Goal: Information Seeking & Learning: Learn about a topic

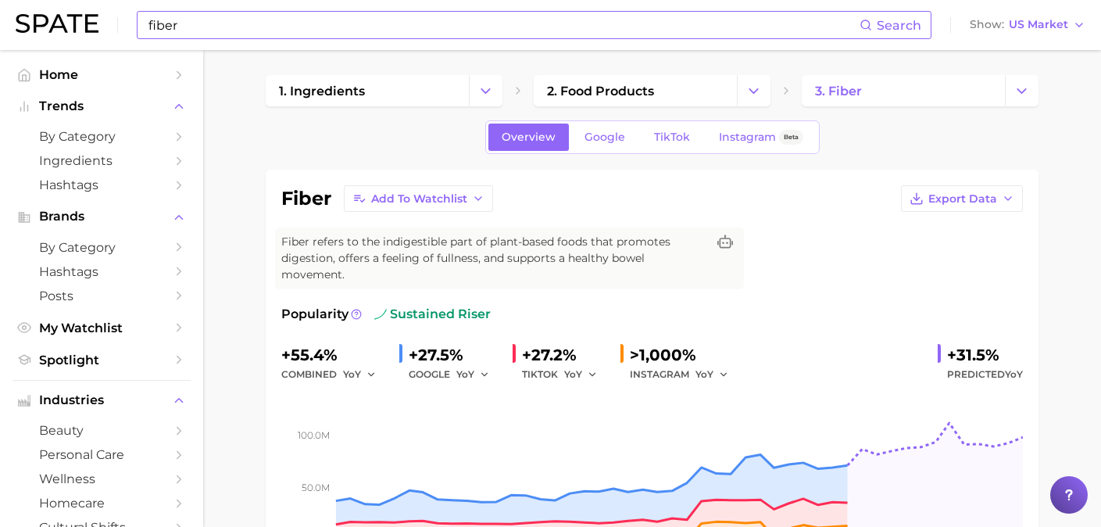
click at [291, 26] on input "fiber" at bounding box center [503, 25] width 713 height 27
type input "f"
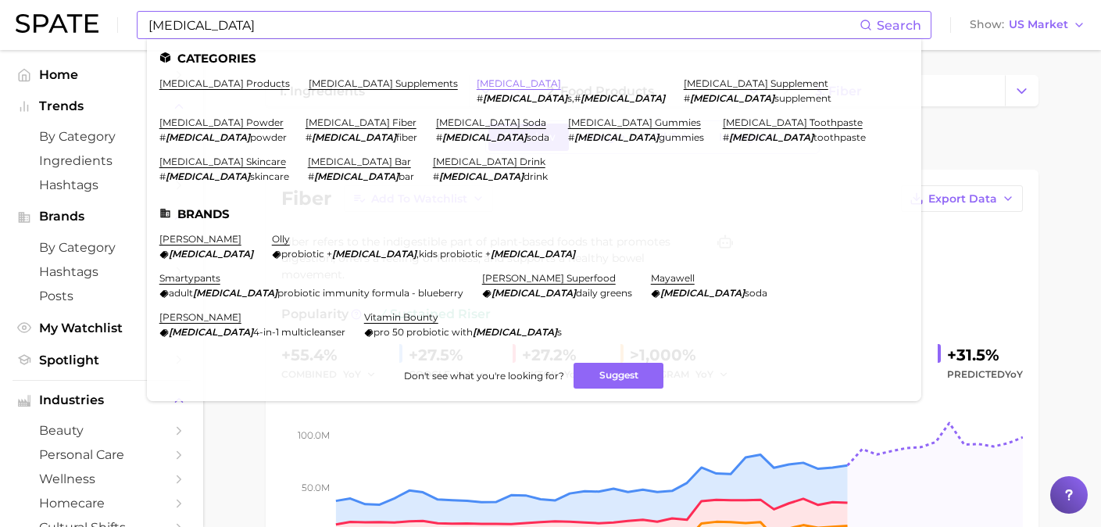
click at [477, 84] on link "[MEDICAL_DATA]" at bounding box center [519, 83] width 84 height 12
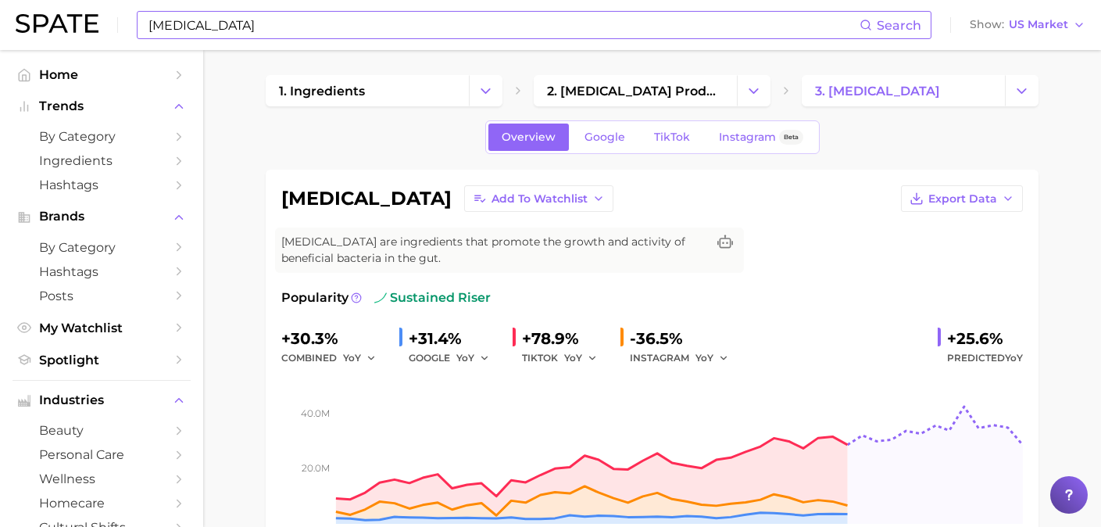
click at [313, 23] on input "[MEDICAL_DATA]" at bounding box center [503, 25] width 713 height 27
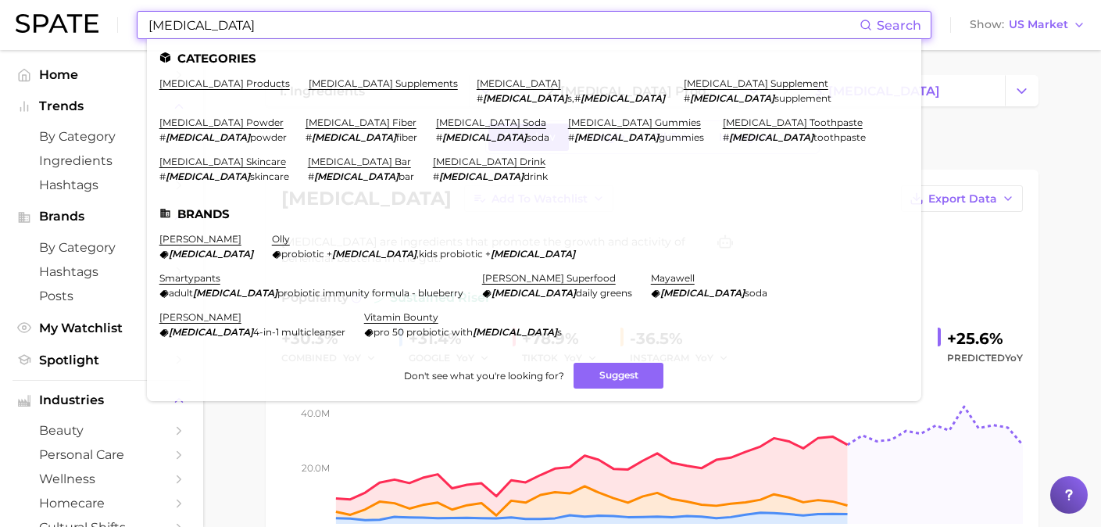
drag, startPoint x: 313, startPoint y: 23, endPoint x: 135, endPoint y: 27, distance: 178.2
click at [135, 27] on div "[MEDICAL_DATA] Search Categories [MEDICAL_DATA] products [MEDICAL_DATA] supplem…" at bounding box center [551, 25] width 1070 height 50
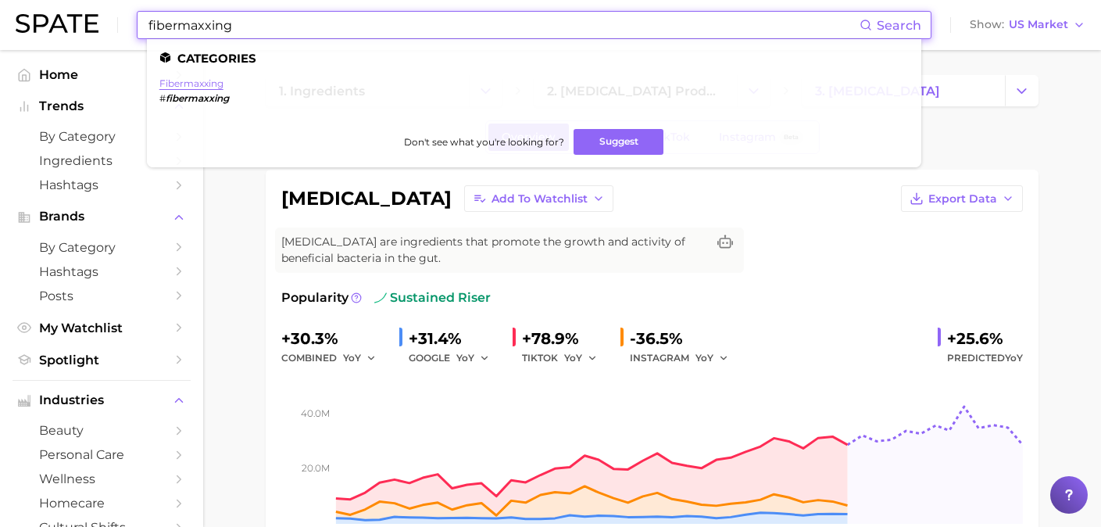
type input "fibermaxxing"
click at [186, 86] on link "fibermaxxing" at bounding box center [191, 83] width 64 height 12
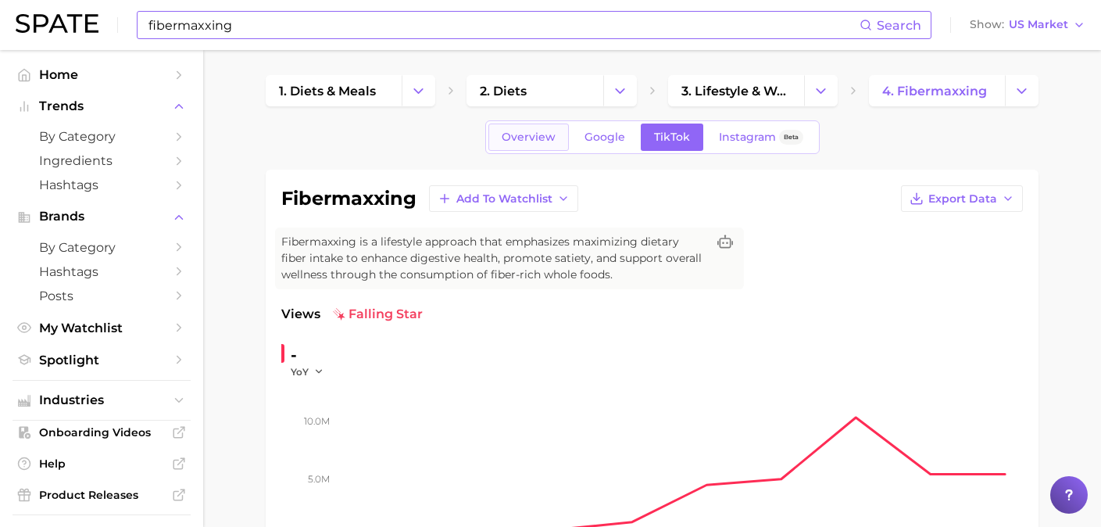
click at [535, 145] on link "Overview" at bounding box center [528, 136] width 81 height 27
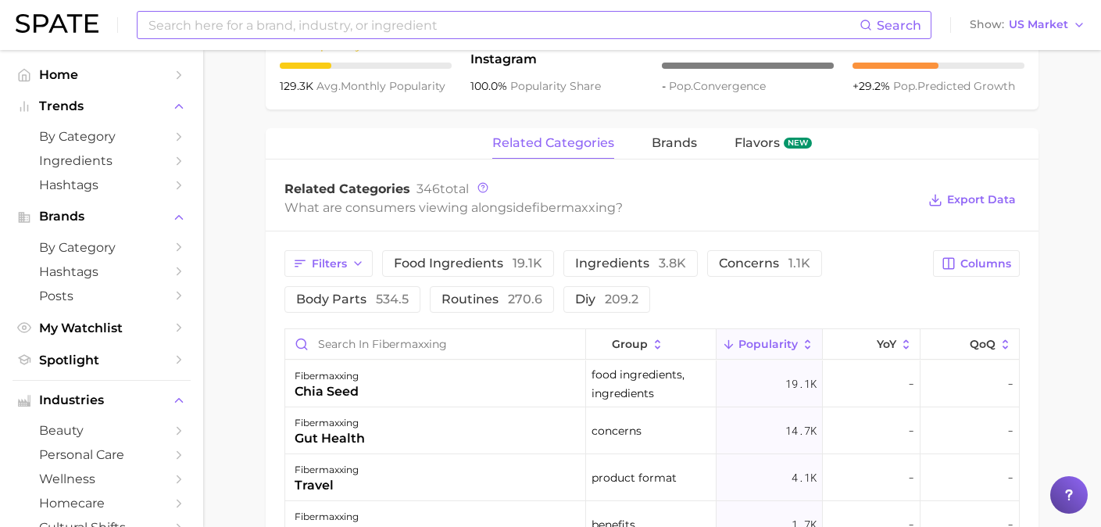
scroll to position [660, 0]
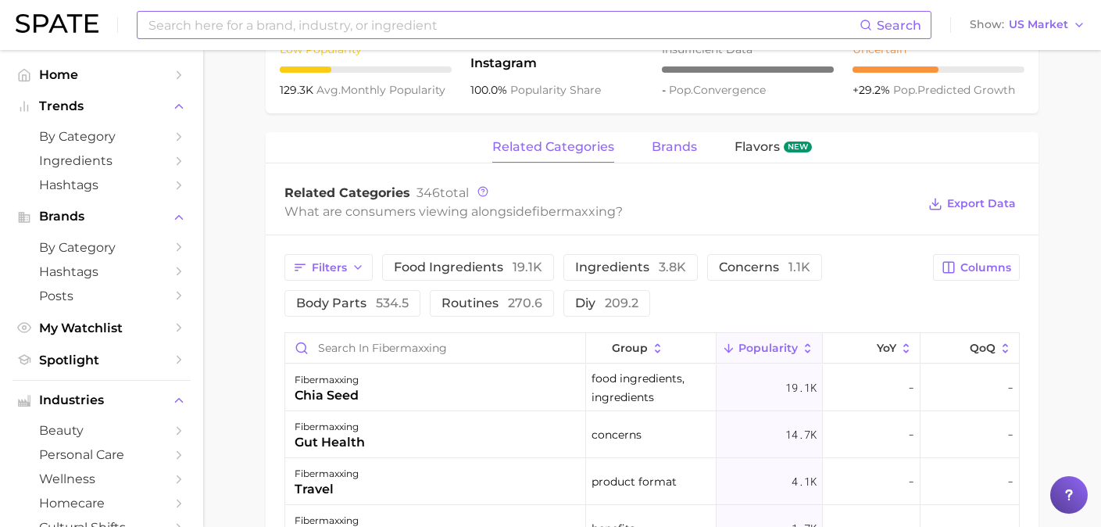
click at [673, 140] on span "brands" at bounding box center [674, 147] width 45 height 14
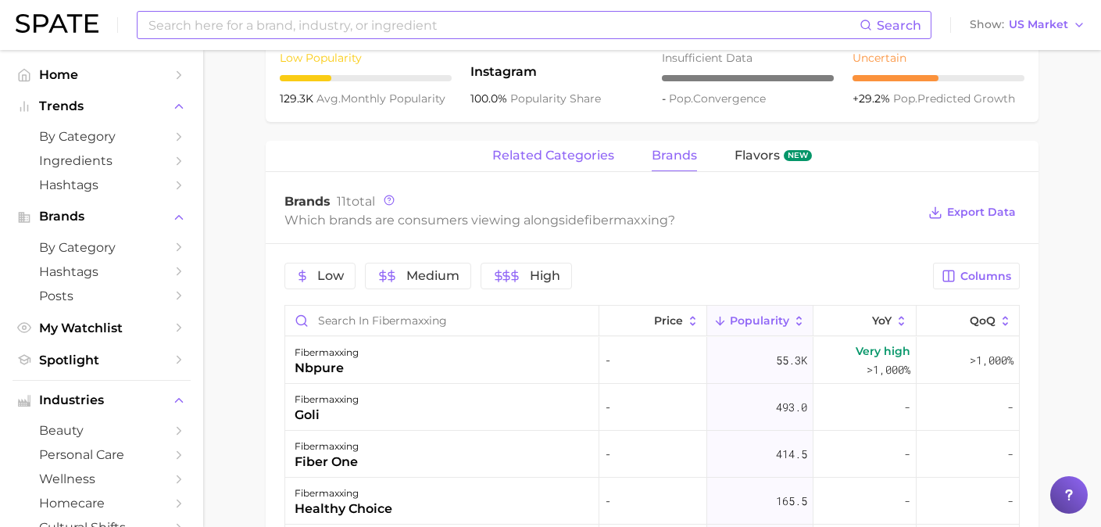
scroll to position [655, 0]
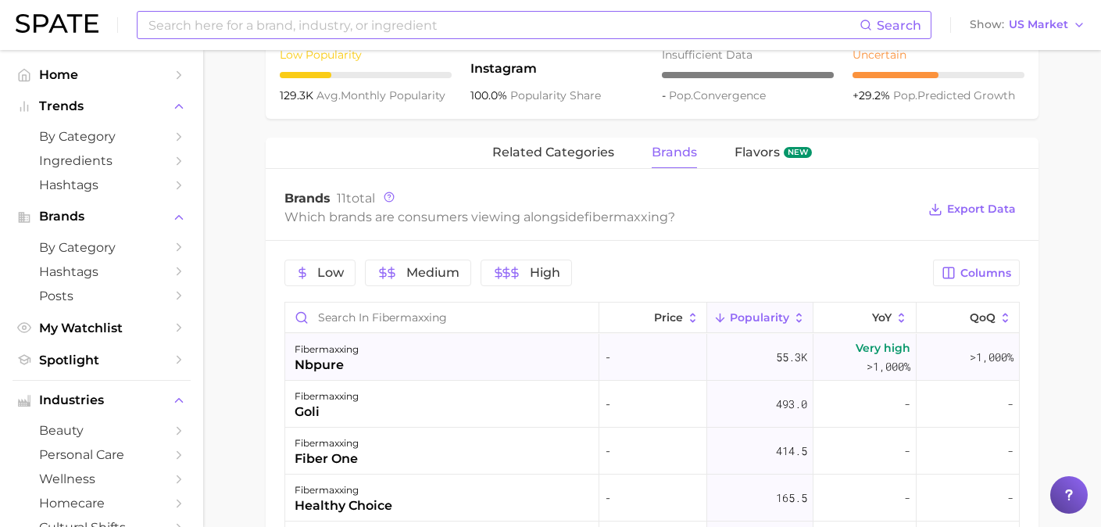
click at [377, 359] on div "fibermaxxing nbpure" at bounding box center [442, 357] width 314 height 47
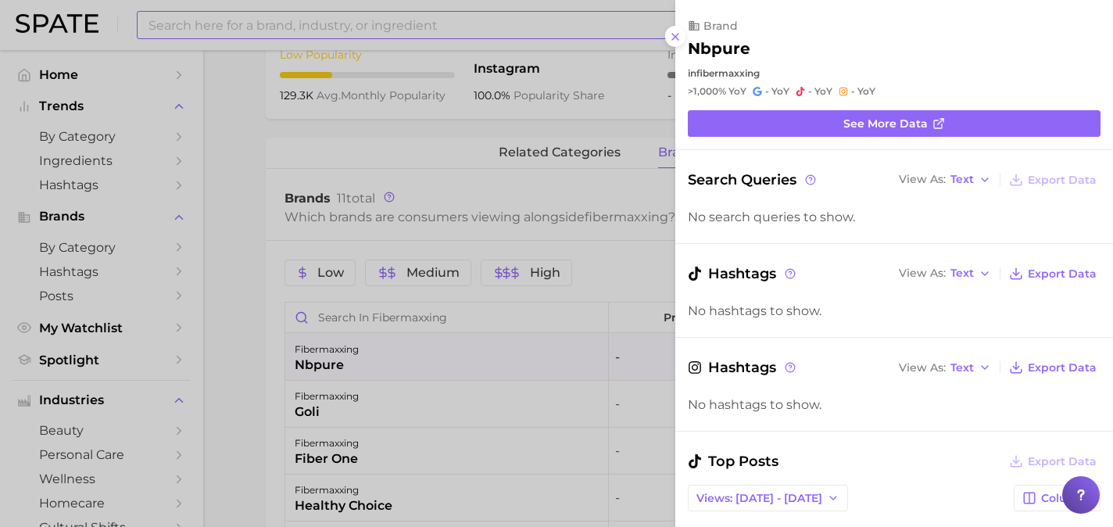
click at [388, 409] on div at bounding box center [556, 263] width 1113 height 527
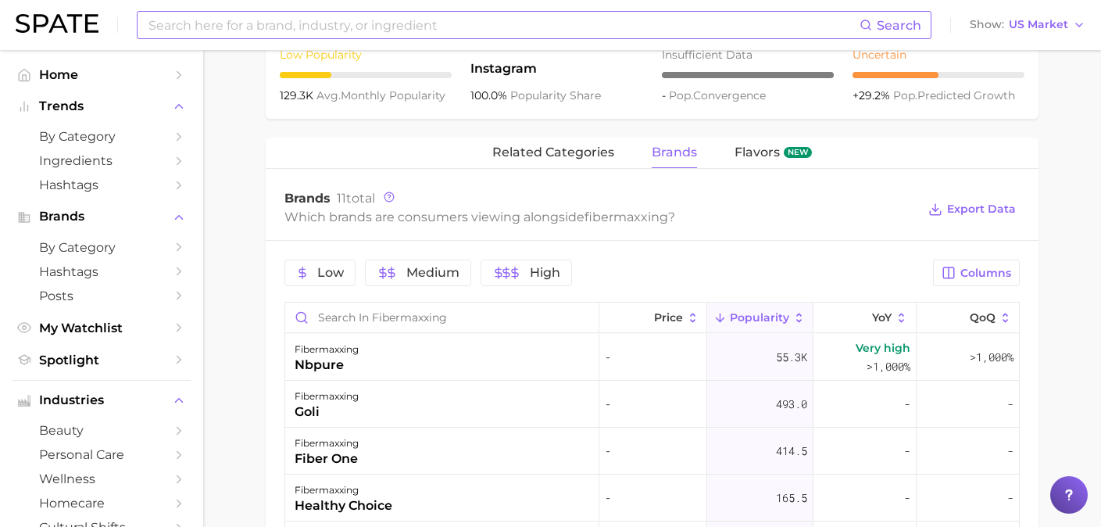
click at [388, 409] on div "fibermaxxing goli" at bounding box center [442, 404] width 314 height 47
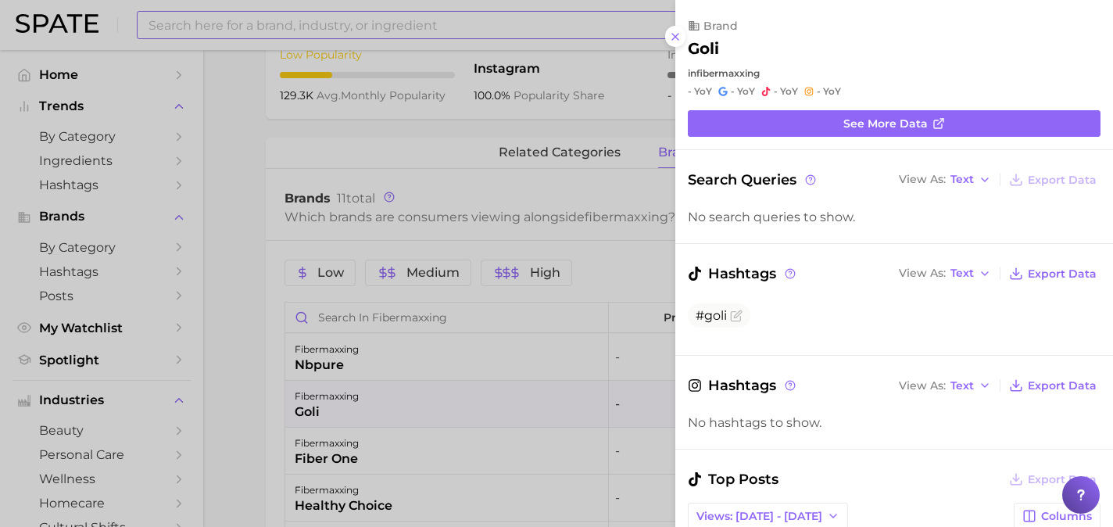
click at [433, 365] on div at bounding box center [556, 263] width 1113 height 527
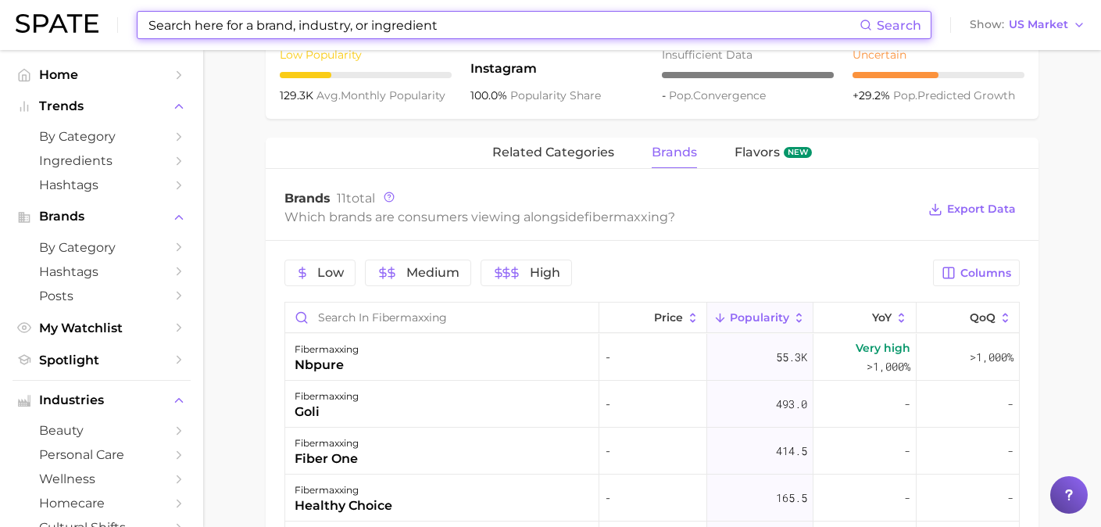
click at [453, 26] on input at bounding box center [503, 25] width 713 height 27
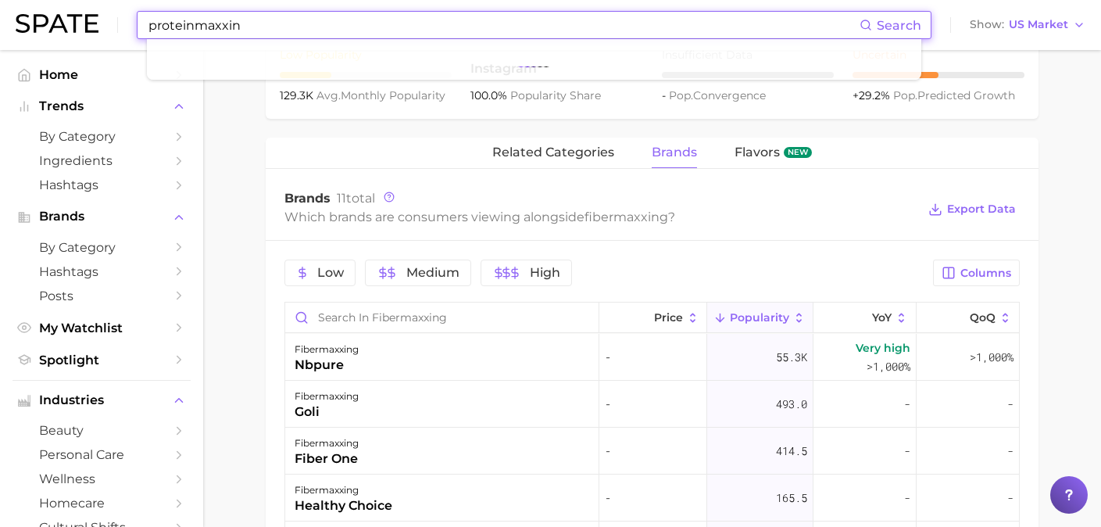
type input "proteinmaxxing"
drag, startPoint x: 263, startPoint y: 26, endPoint x: 30, endPoint y: 25, distance: 232.1
click at [30, 26] on div "proteinmaxxing Search No results for " proteinmaxxing " Suggest Show US Market" at bounding box center [551, 25] width 1070 height 50
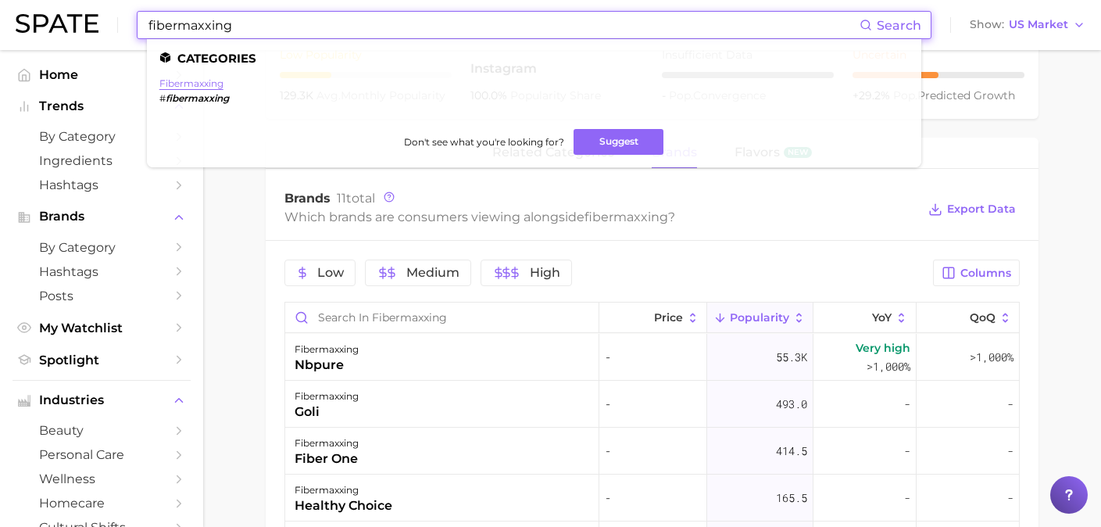
type input "fibermaxxing"
click at [200, 81] on link "fibermaxxing" at bounding box center [191, 83] width 64 height 12
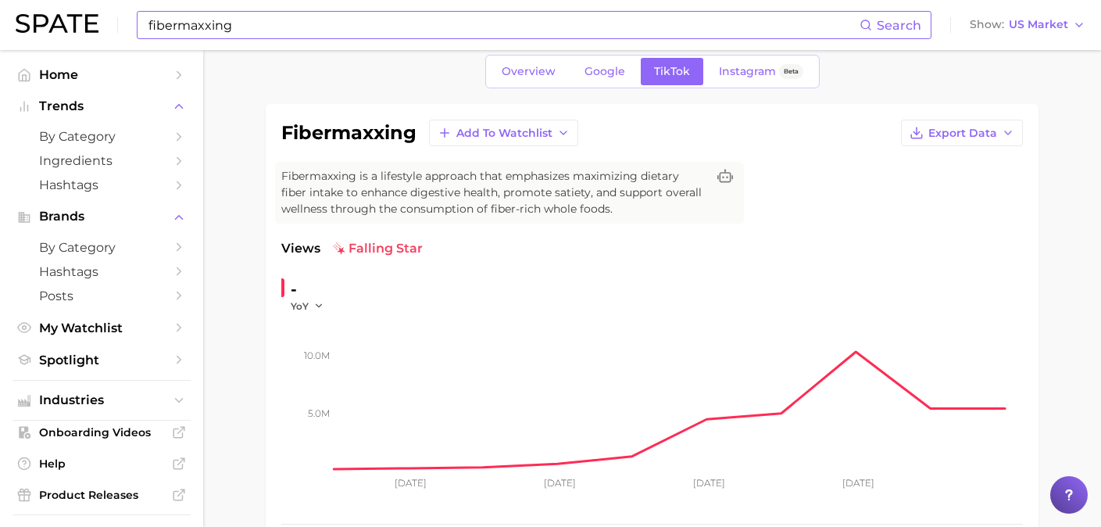
scroll to position [69, 0]
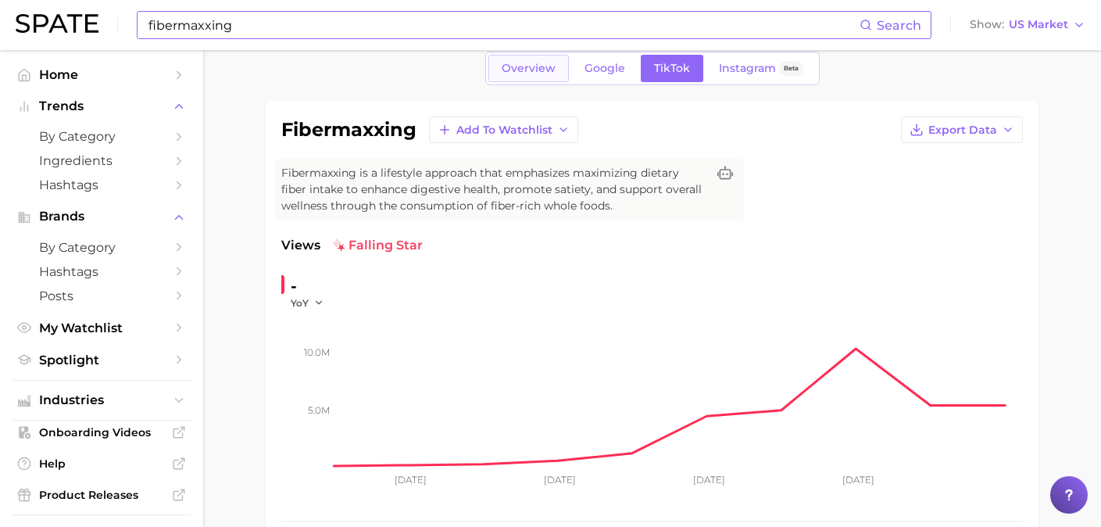
click at [540, 73] on span "Overview" at bounding box center [529, 68] width 54 height 13
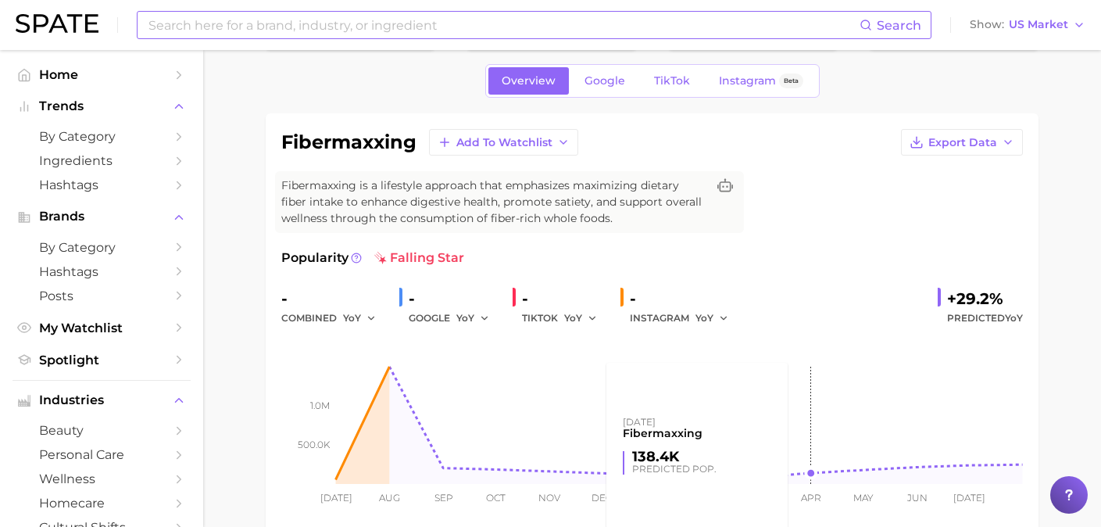
scroll to position [68, 0]
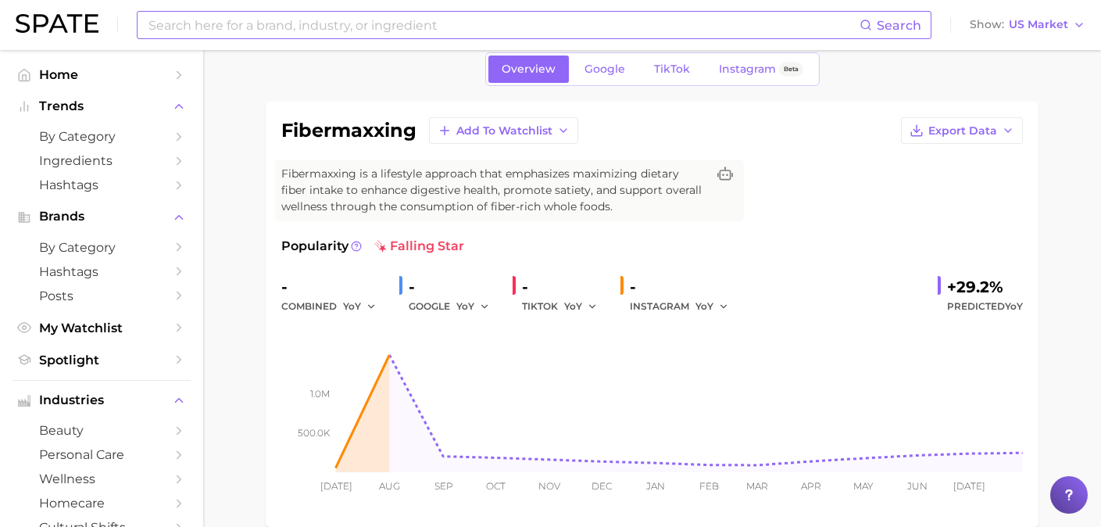
click at [952, 291] on div "+29.2%" at bounding box center [985, 286] width 76 height 25
click at [614, 74] on span "Google" at bounding box center [605, 69] width 41 height 13
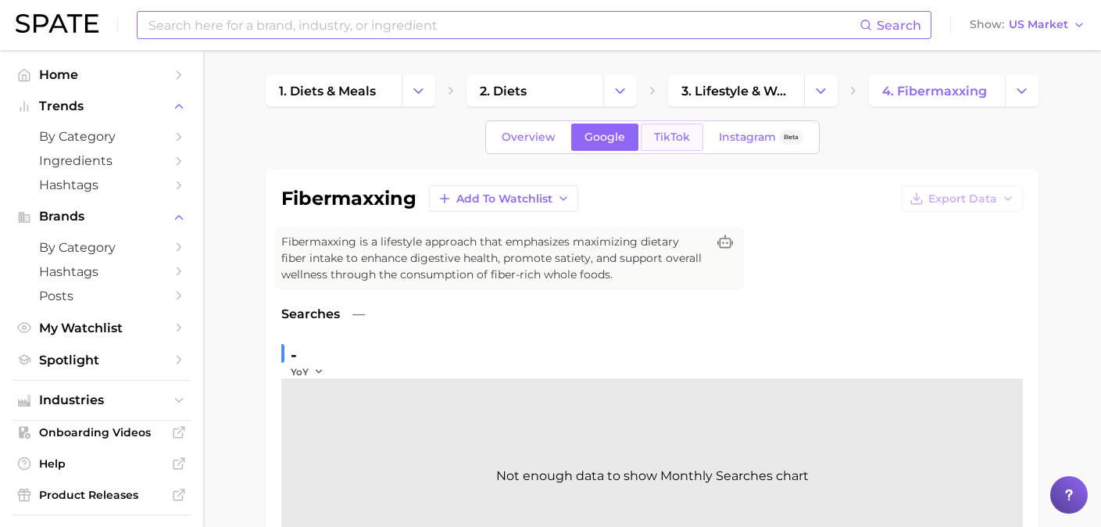
click at [678, 141] on span "TikTok" at bounding box center [672, 137] width 36 height 13
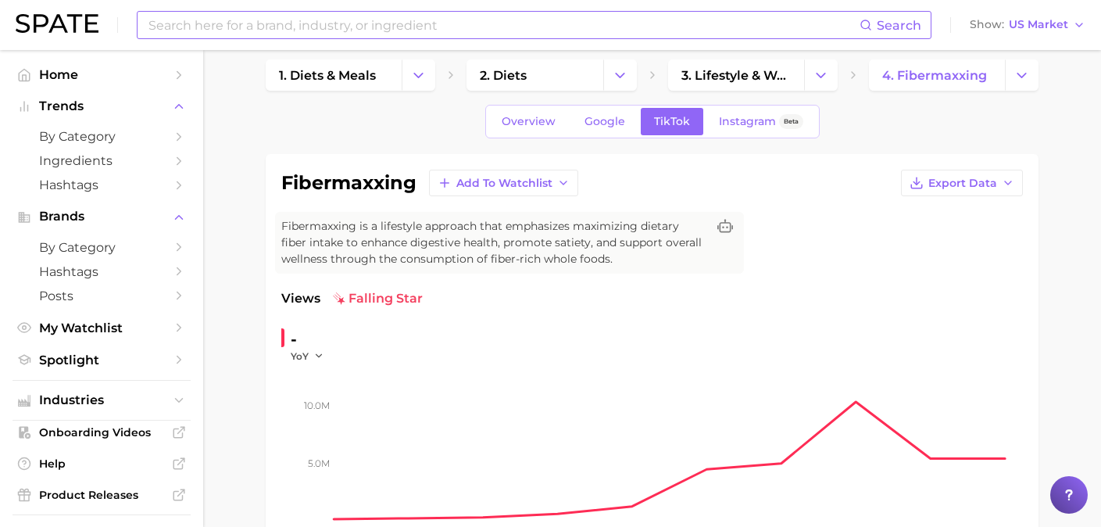
scroll to position [5, 0]
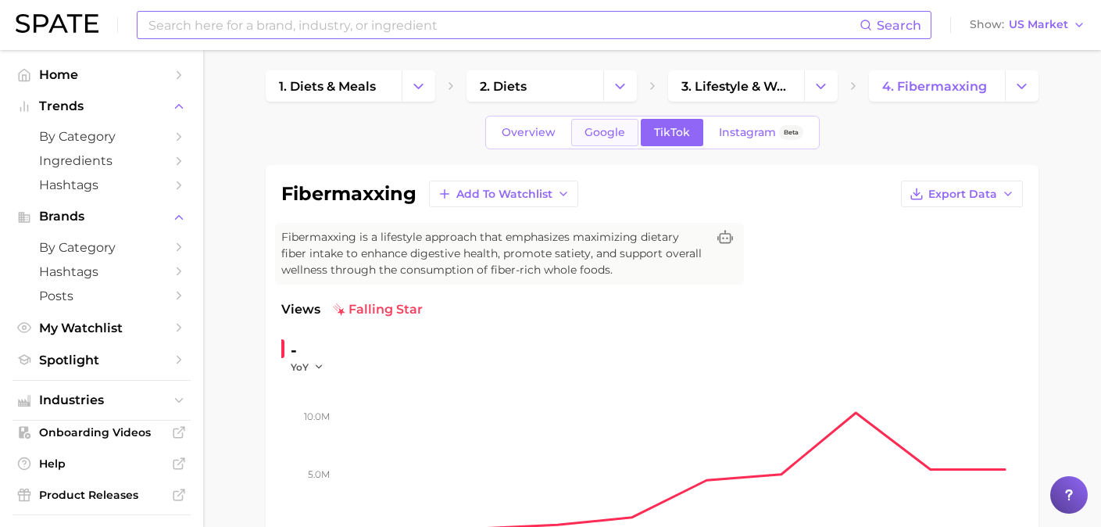
click at [589, 130] on span "Google" at bounding box center [605, 132] width 41 height 13
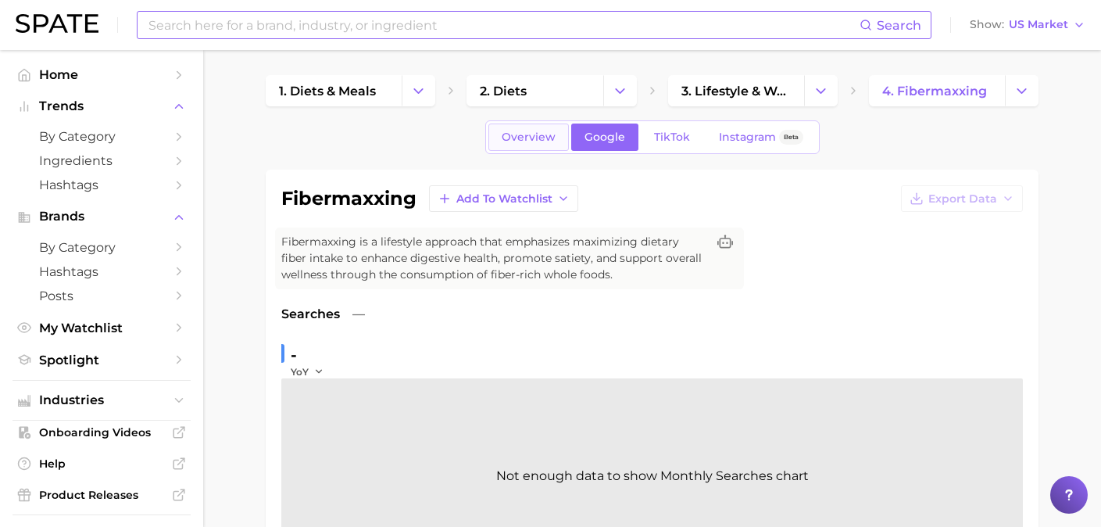
click at [528, 129] on link "Overview" at bounding box center [528, 136] width 81 height 27
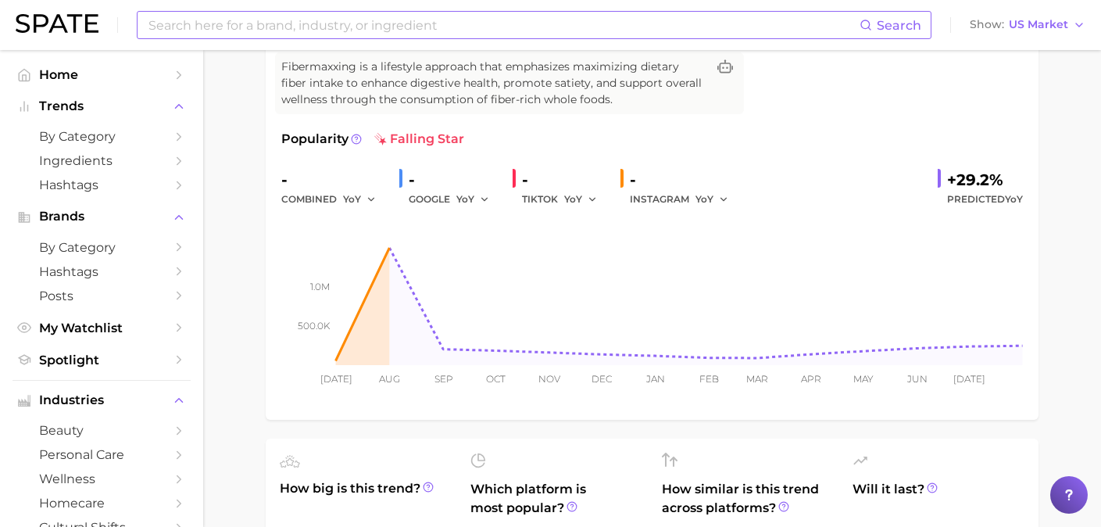
scroll to position [179, 0]
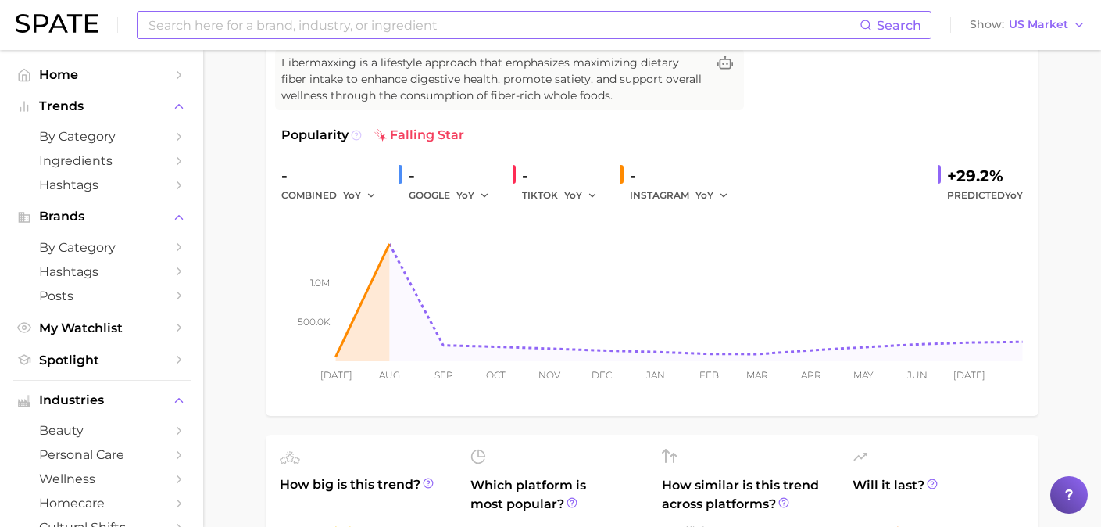
click at [351, 133] on icon at bounding box center [356, 135] width 11 height 11
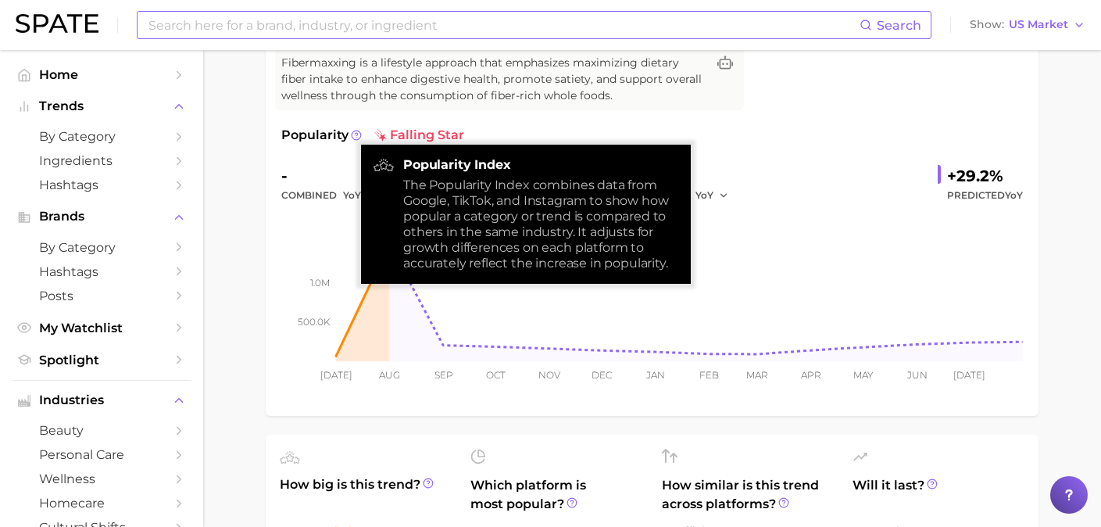
click at [316, 213] on rect at bounding box center [652, 283] width 742 height 156
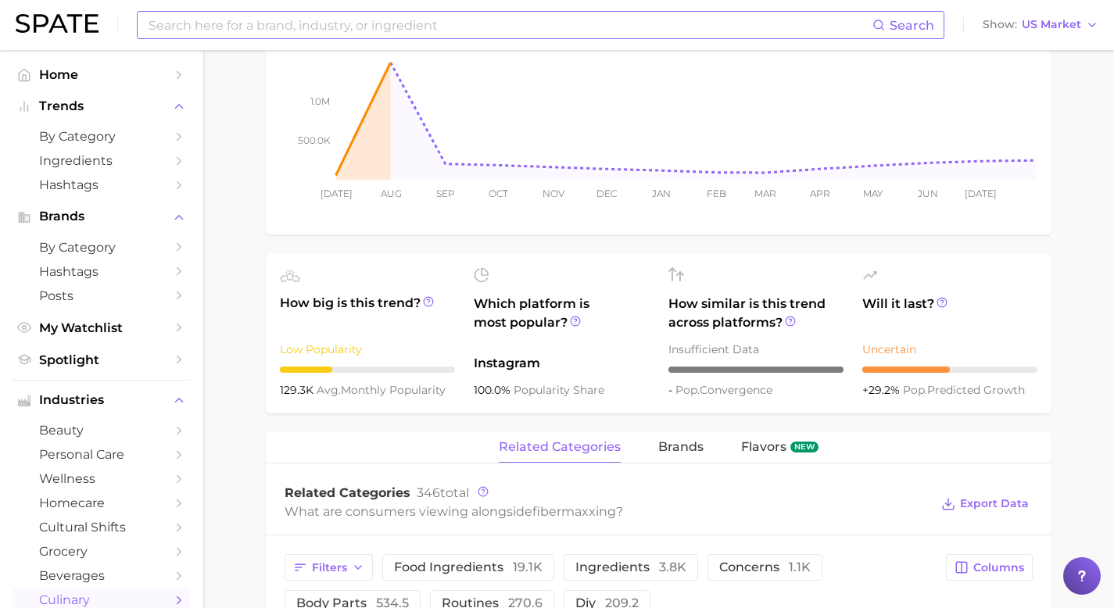
scroll to position [0, 0]
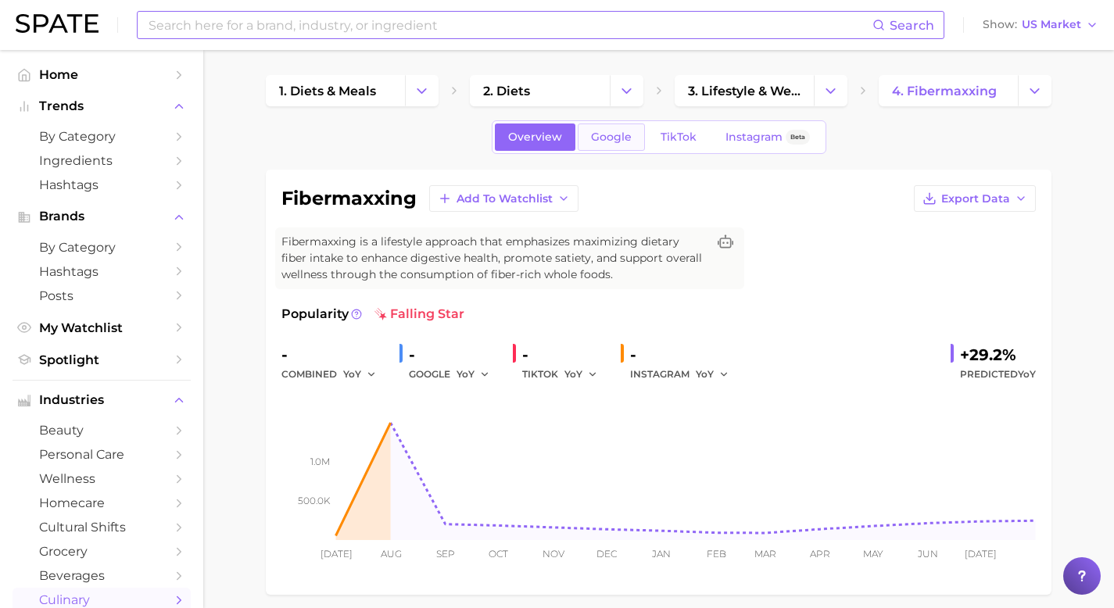
click at [611, 148] on link "Google" at bounding box center [611, 136] width 67 height 27
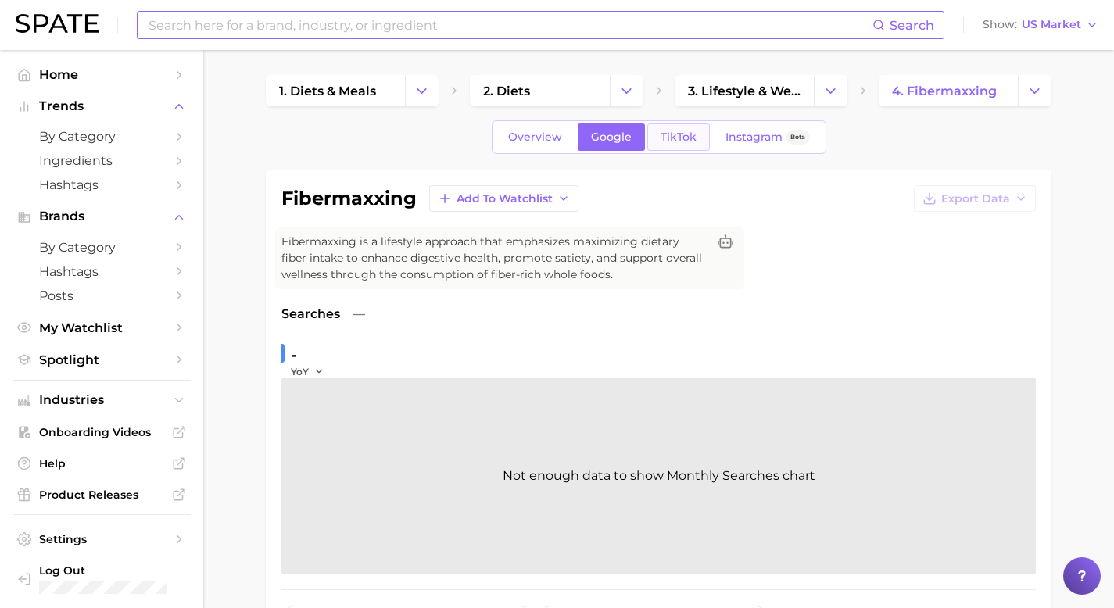
click at [677, 140] on span "TikTok" at bounding box center [678, 137] width 36 height 13
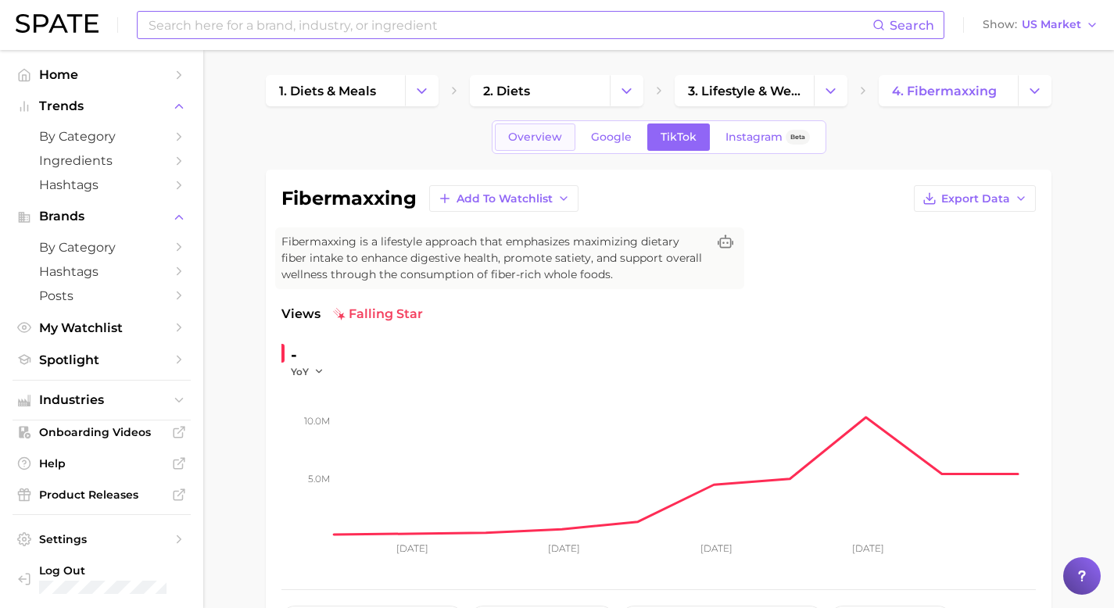
click at [558, 132] on span "Overview" at bounding box center [535, 137] width 54 height 13
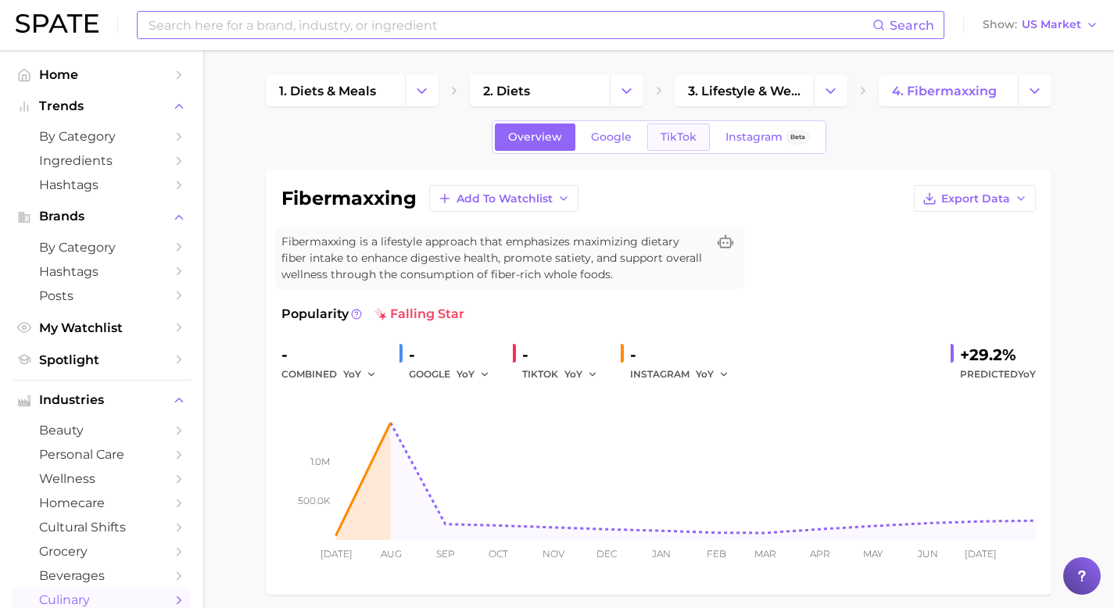
click at [672, 132] on span "TikTok" at bounding box center [678, 137] width 36 height 13
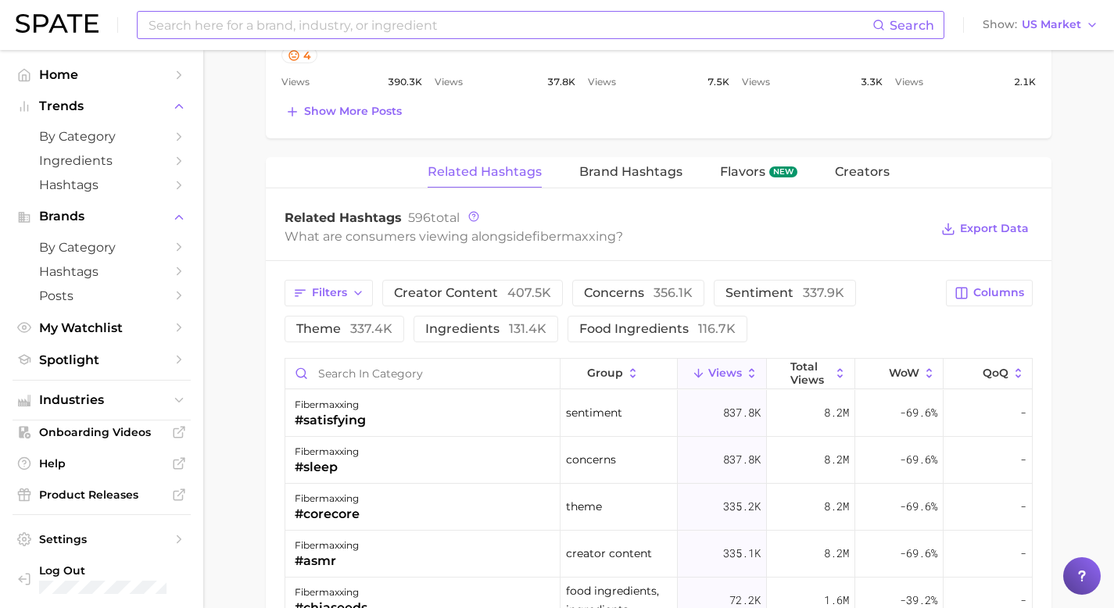
scroll to position [1104, 0]
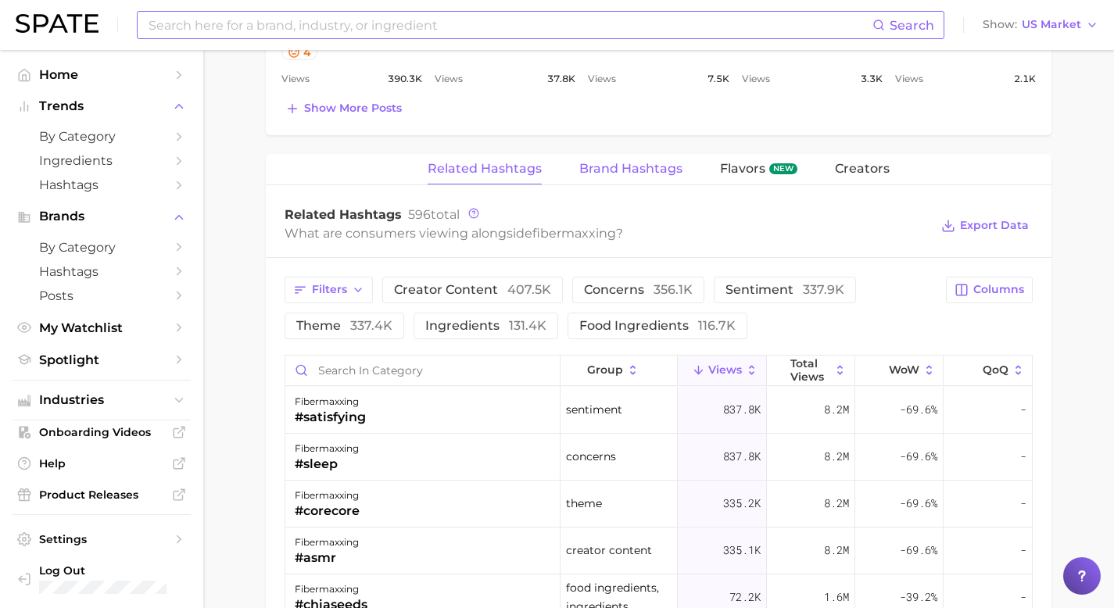
click at [631, 157] on button "Brand Hashtags" at bounding box center [630, 169] width 103 height 30
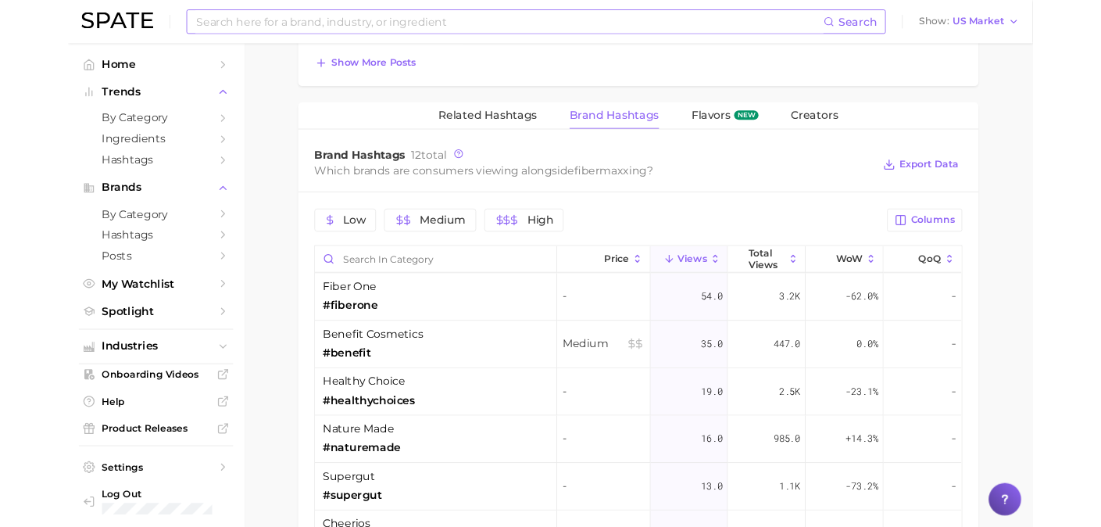
scroll to position [1132, 0]
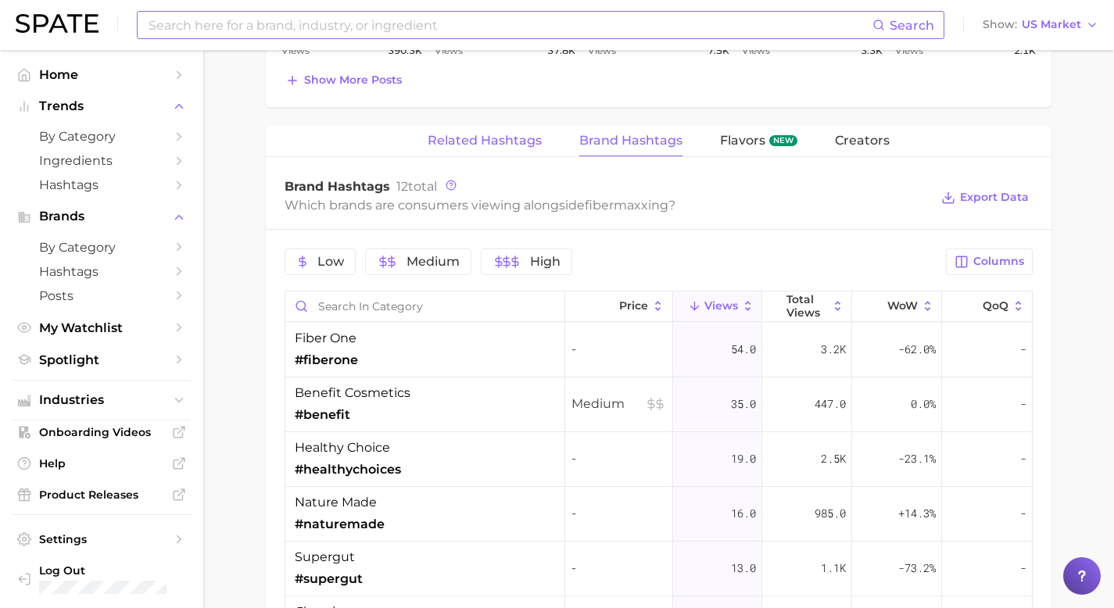
click at [494, 148] on button "Related Hashtags" at bounding box center [485, 141] width 114 height 30
